Goal: Information Seeking & Learning: Find specific fact

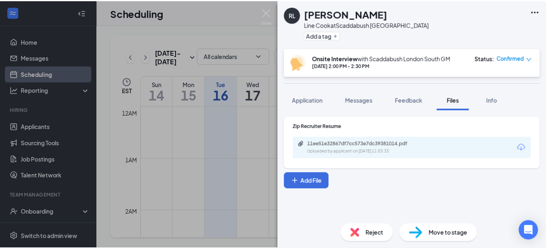
scroll to position [399, 0]
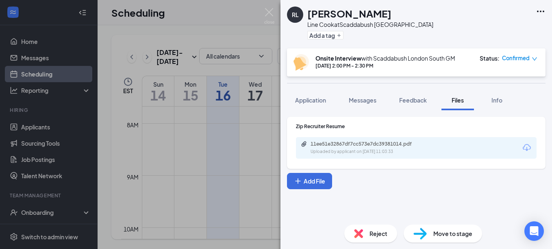
click at [240, 219] on div "[PERSON_NAME] Line Cook at [GEOGRAPHIC_DATA] London Add a tag Onsite Interview …" at bounding box center [276, 124] width 552 height 249
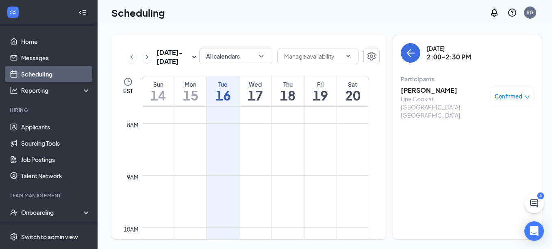
click at [189, 93] on h1 "15" at bounding box center [190, 95] width 32 height 14
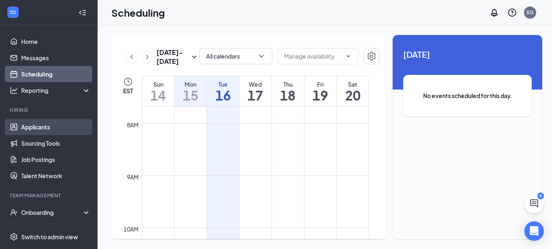
click at [37, 124] on link "Applicants" at bounding box center [55, 127] width 69 height 16
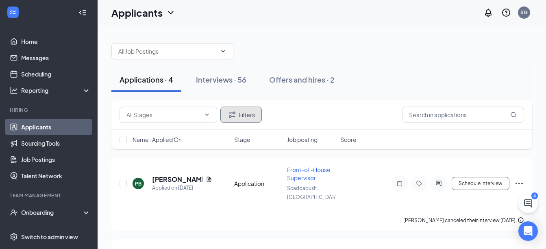
click at [246, 115] on button "Filters" at bounding box center [240, 114] width 41 height 16
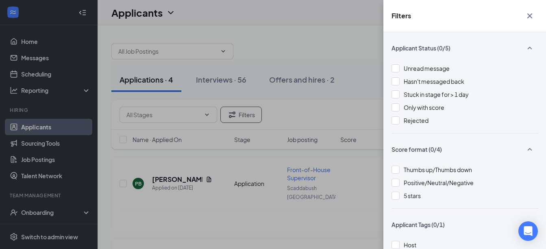
click at [357, 107] on div "Filters Applicant Status (0/5) Unread message Hasn't messaged back Stuck in sta…" at bounding box center [273, 124] width 546 height 249
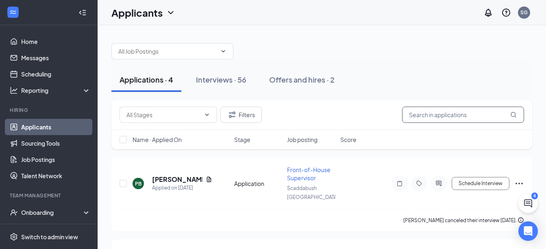
click at [421, 114] on input "text" at bounding box center [463, 114] width 122 height 16
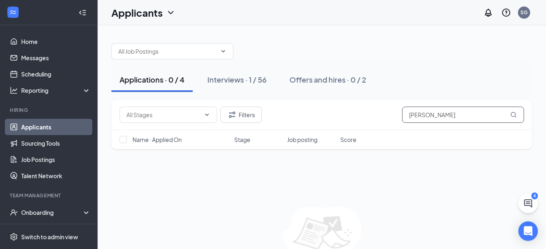
type input "[PERSON_NAME]"
click at [513, 115] on icon "MagnifyingGlass" at bounding box center [513, 114] width 6 height 6
click at [164, 45] on span at bounding box center [172, 51] width 122 height 16
